Goal: Task Accomplishment & Management: Use online tool/utility

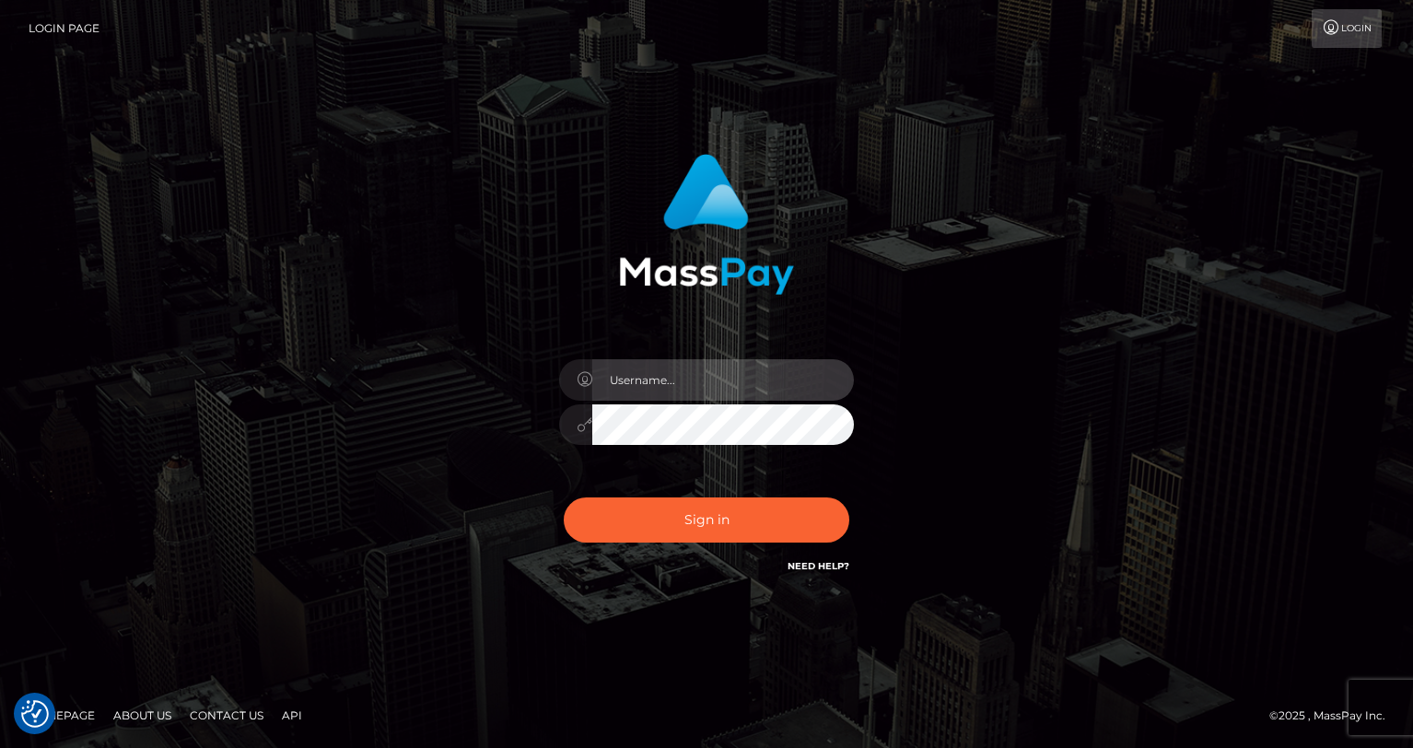
click at [681, 381] on input "text" at bounding box center [723, 379] width 262 height 41
type input "oli.fanvue"
click at [737, 390] on input "text" at bounding box center [723, 379] width 262 height 41
type input "oli.fanvue"
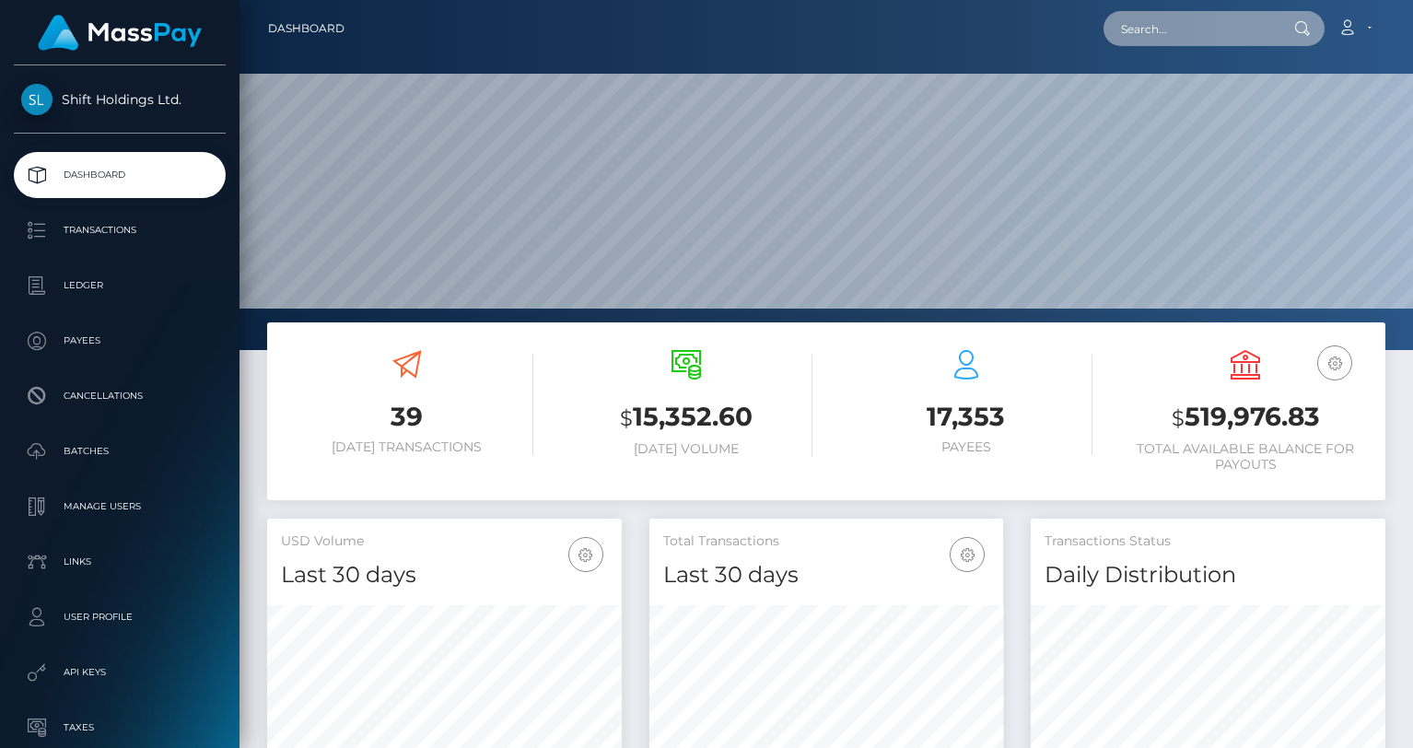
click at [1199, 39] on input "text" at bounding box center [1189, 28] width 173 height 35
paste input "kertviiding@gmail.com"
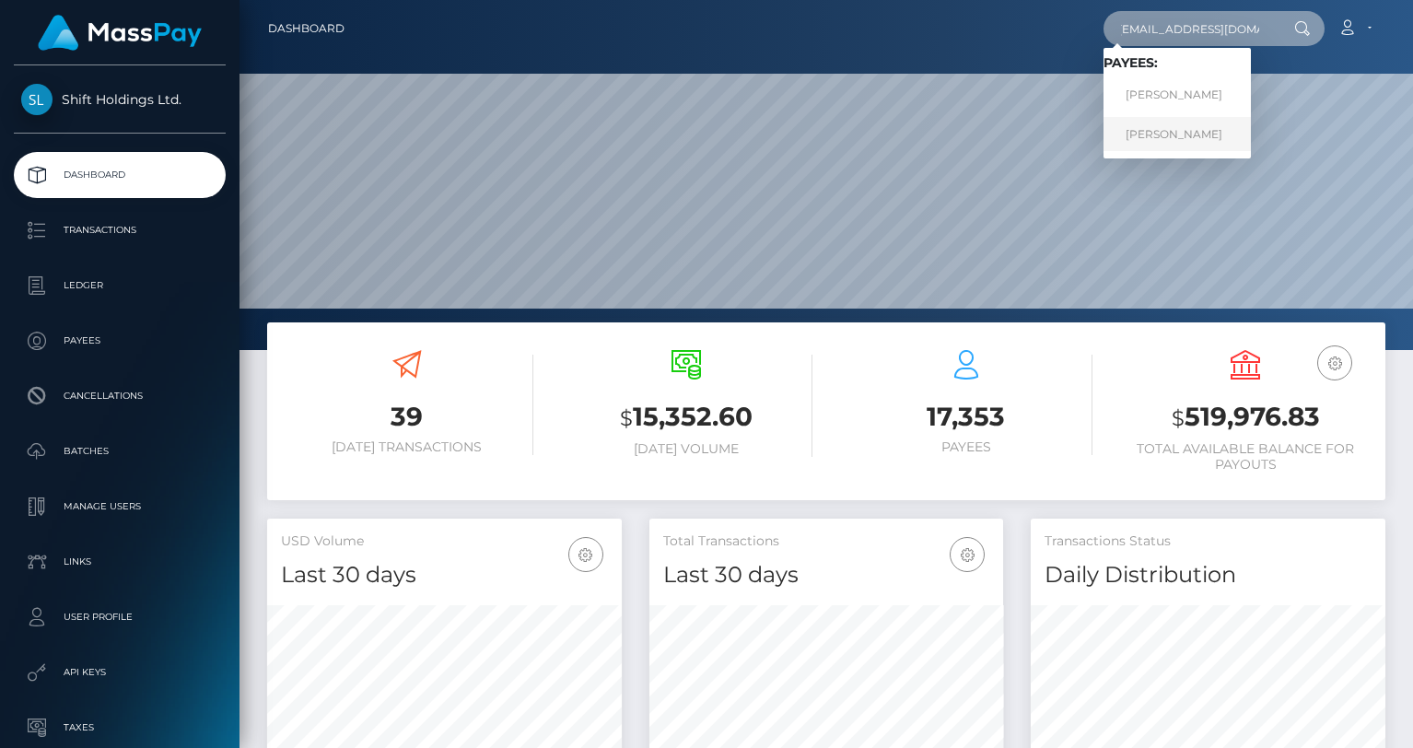
type input "kertviiding@gmail.com"
click at [1174, 124] on link "Kert Viiding" at bounding box center [1176, 134] width 147 height 34
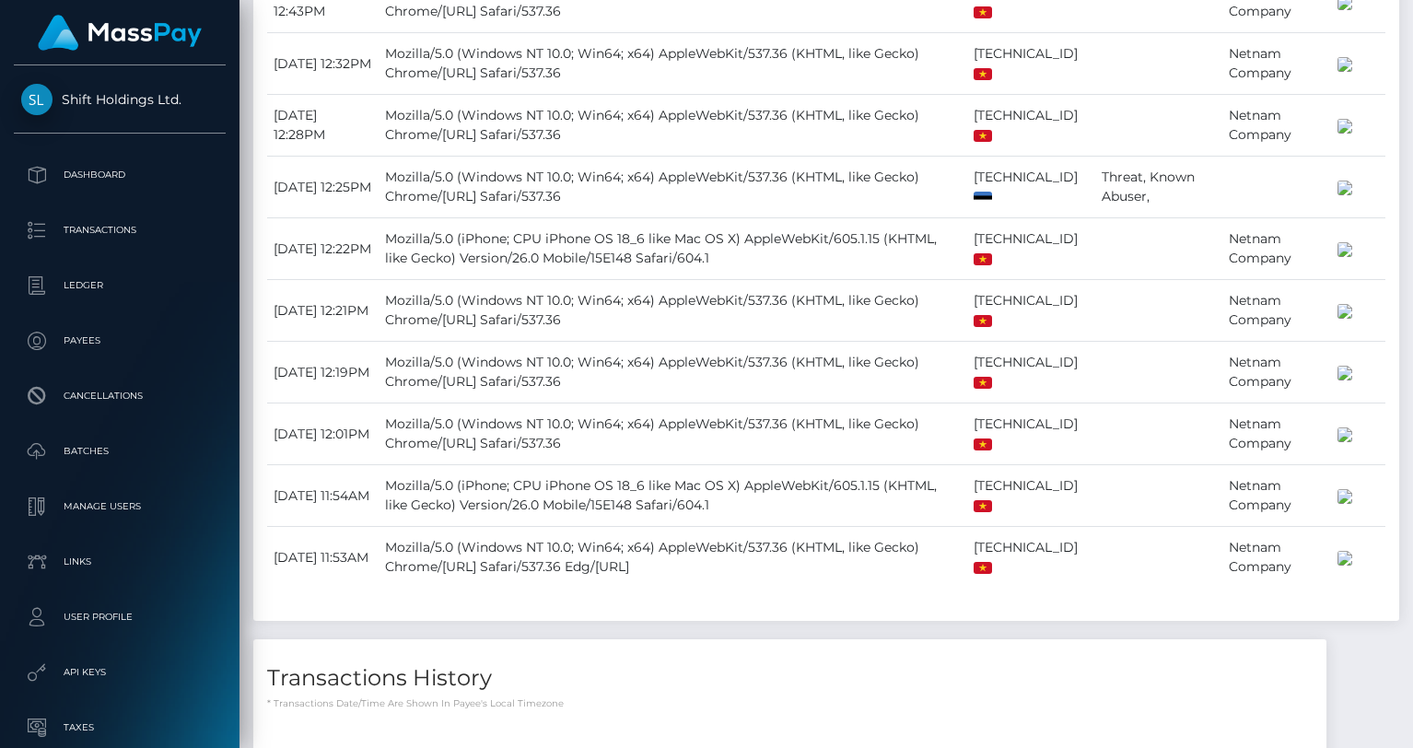
scroll to position [2013, 0]
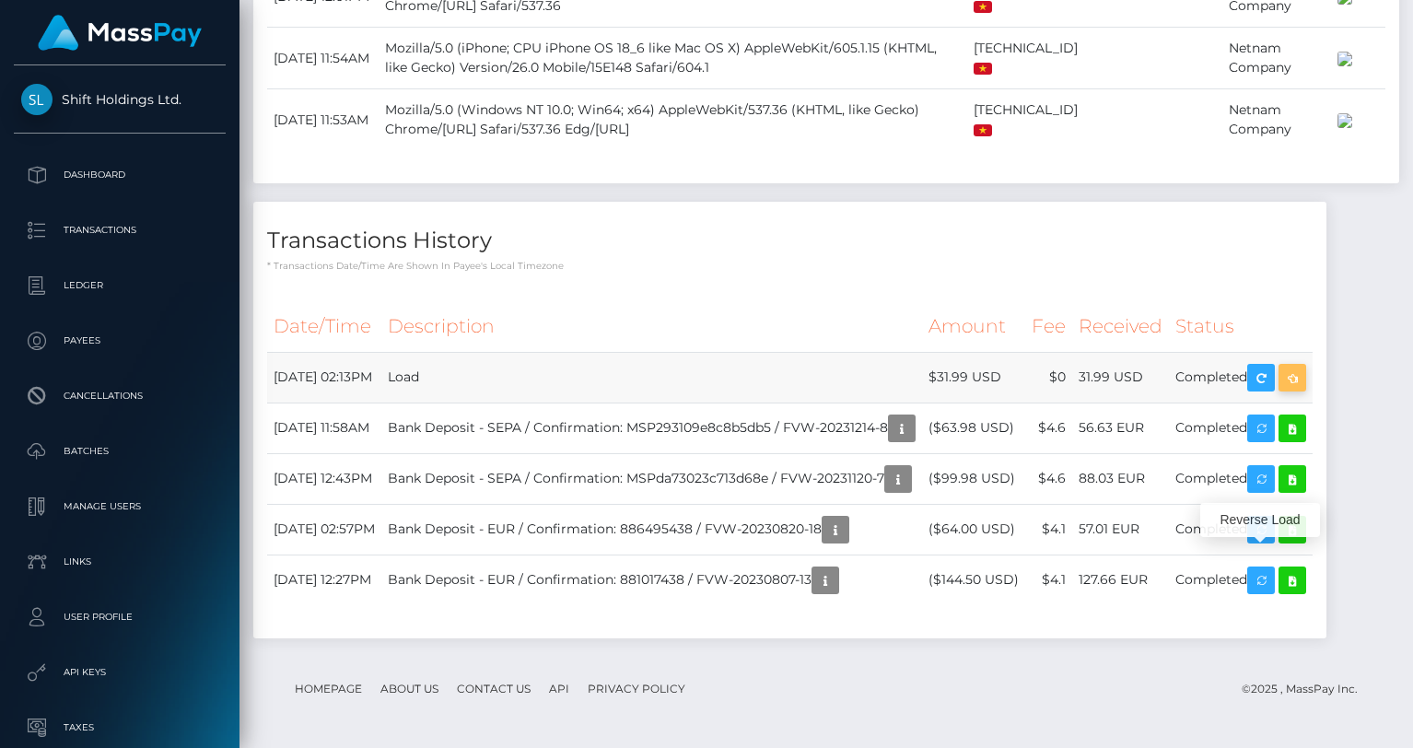
click at [1281, 367] on icon "button" at bounding box center [1292, 378] width 22 height 23
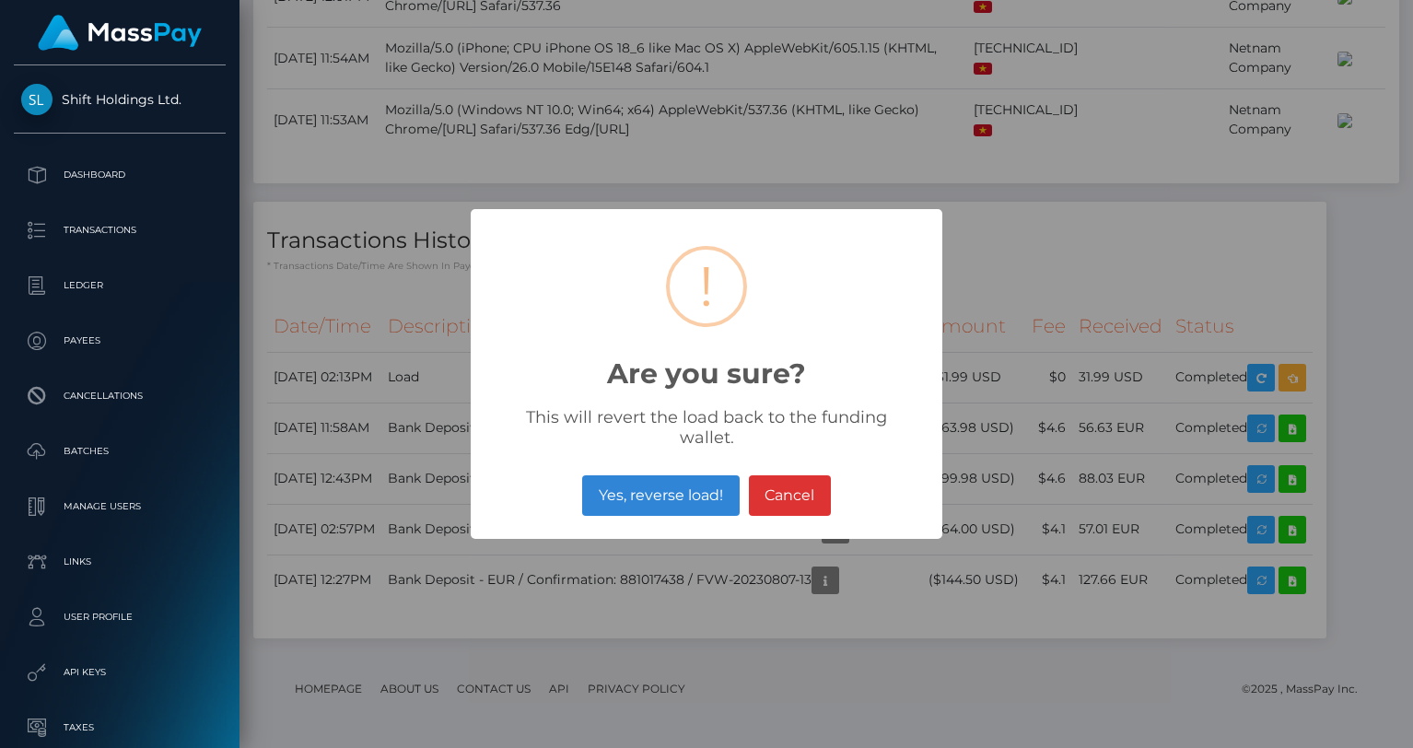
click at [704, 486] on button "Yes, reverse load!" at bounding box center [660, 495] width 157 height 41
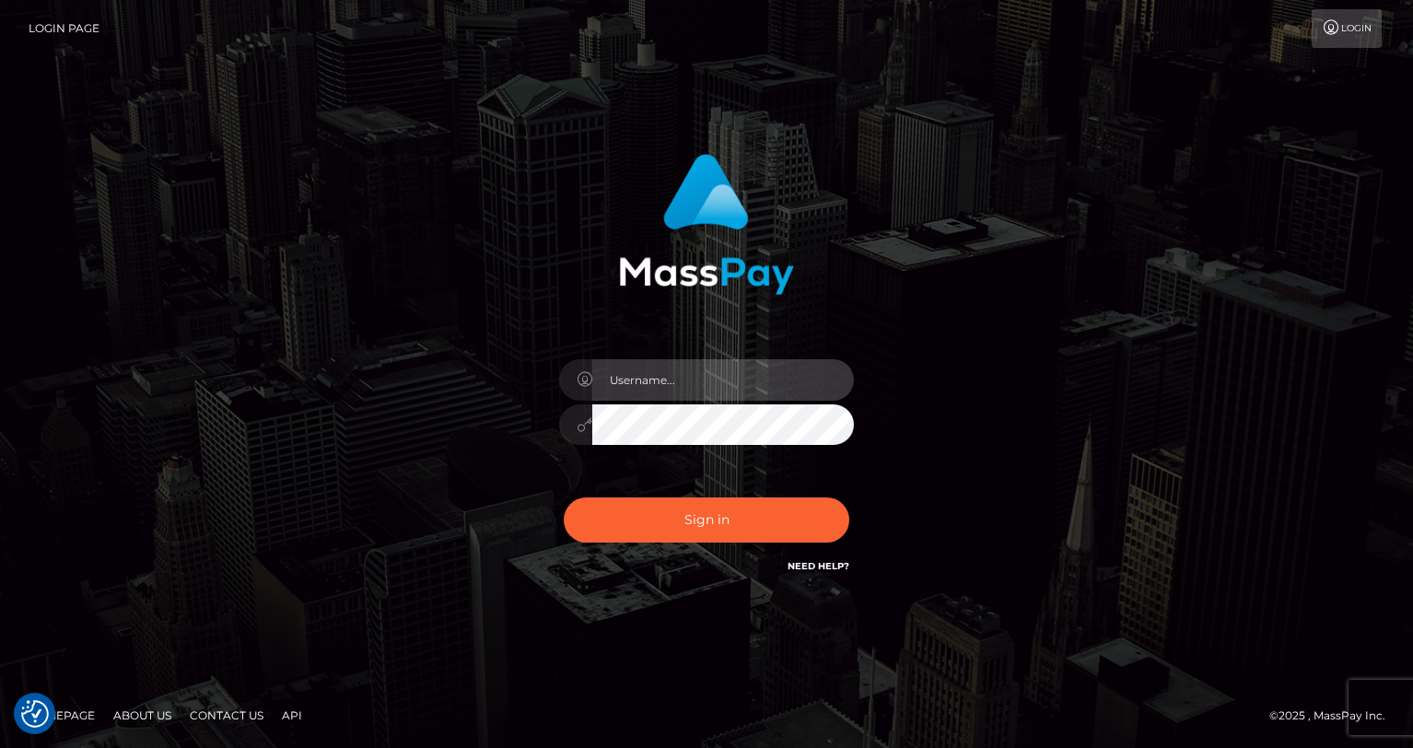
click at [706, 377] on input "text" at bounding box center [723, 379] width 262 height 41
type input "oli.fanvue"
click at [709, 384] on input "text" at bounding box center [723, 379] width 262 height 41
type input "oli.fanvue"
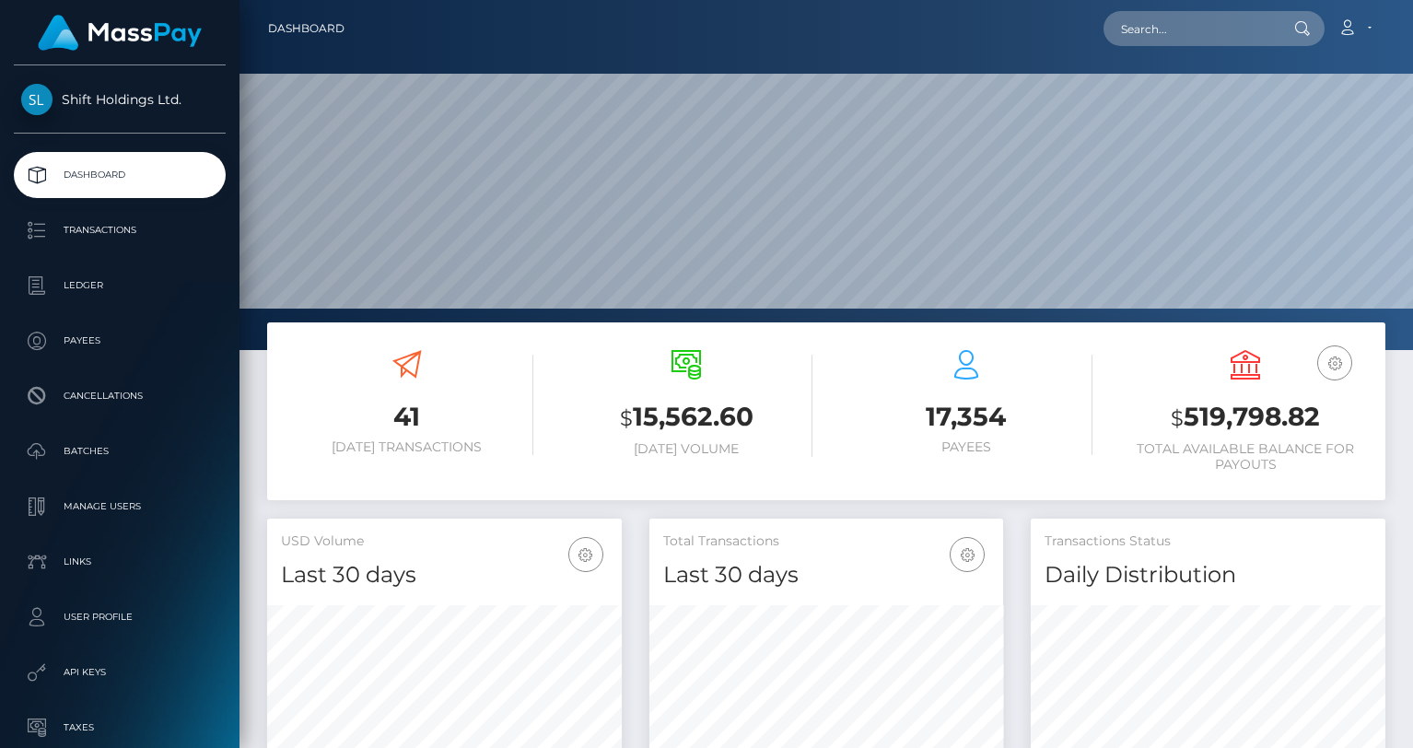
scroll to position [326, 355]
click at [1200, 30] on input "text" at bounding box center [1189, 28] width 173 height 35
paste input "kougamusicmail@gmail.com"
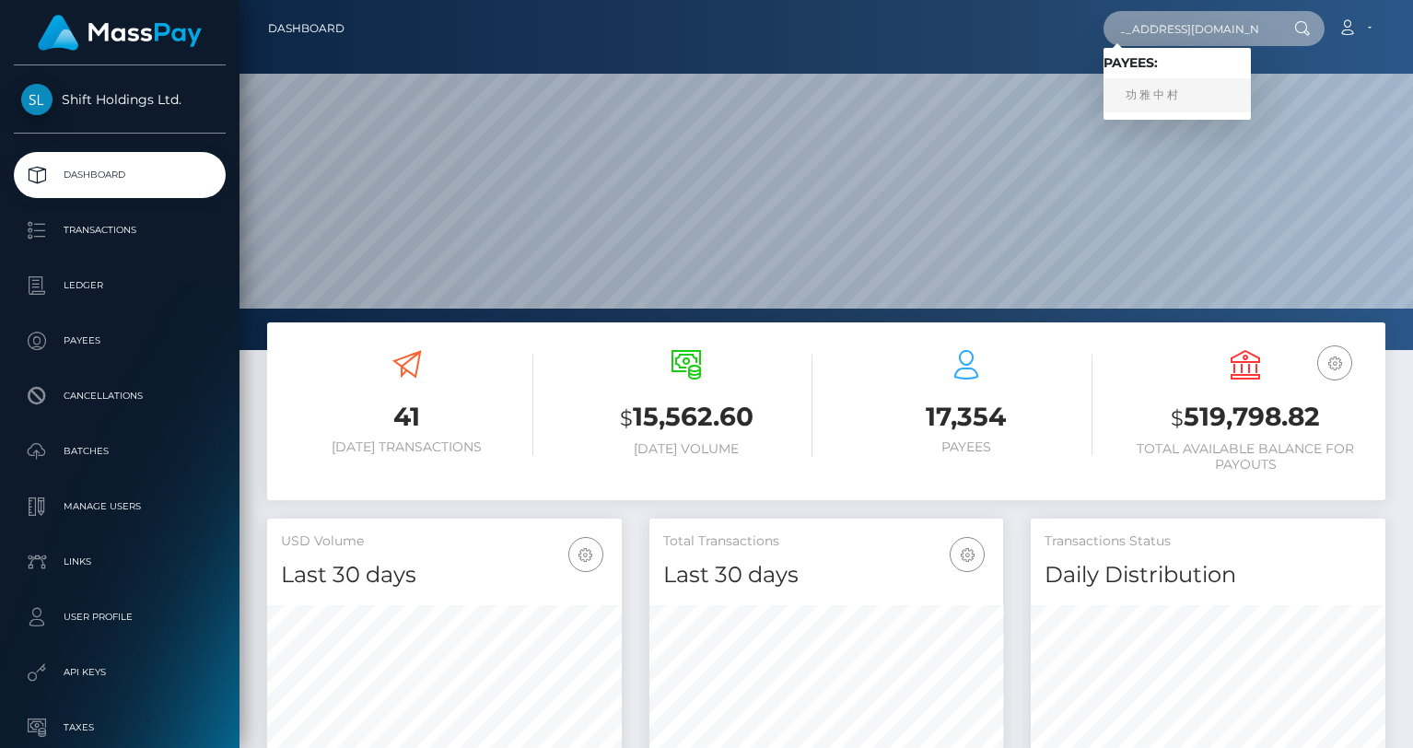
type input "kougamusicmail@gmail.com"
click at [1163, 96] on link "功 雅 中 村" at bounding box center [1176, 95] width 147 height 34
